Goal: Task Accomplishment & Management: Manage account settings

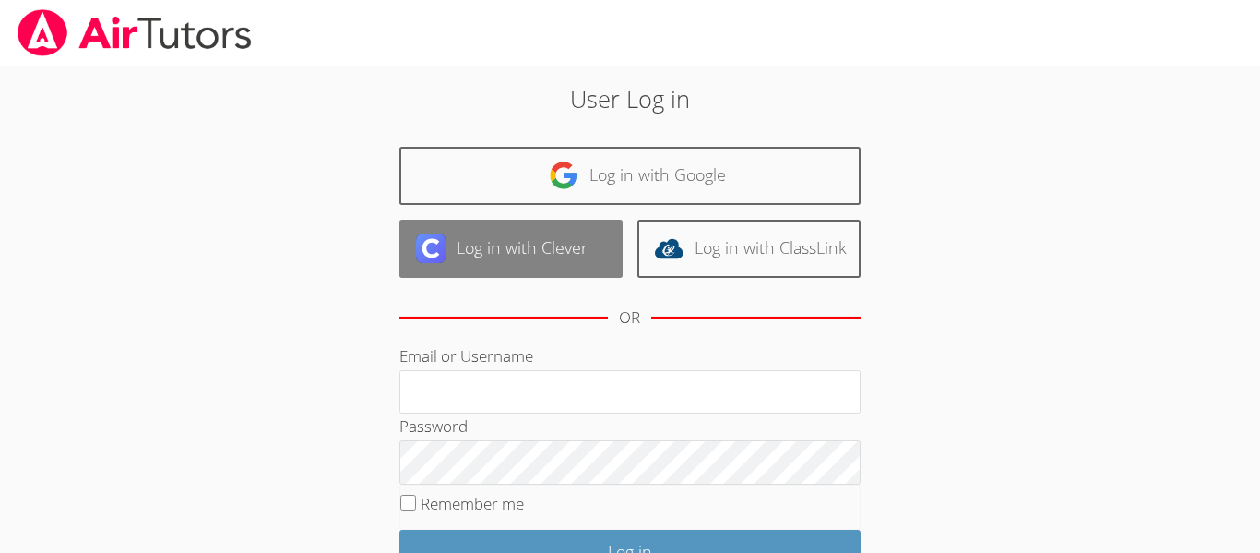
click at [580, 255] on link "Log in with Clever" at bounding box center [510, 249] width 223 height 58
click at [506, 241] on link "Log in with Clever" at bounding box center [510, 249] width 223 height 58
click at [567, 247] on link "Log in with Clever" at bounding box center [510, 249] width 223 height 58
